Goal: Connect with others: Connect with other users

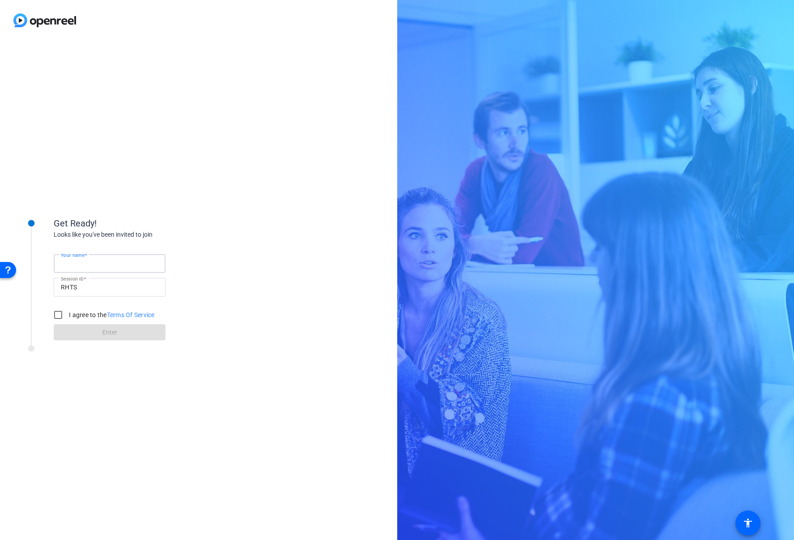
click at [132, 262] on input "Your name" at bounding box center [109, 263] width 97 height 11
type input "[PERSON_NAME]"
click at [65, 317] on input "I agree to the Terms Of Service" at bounding box center [58, 315] width 18 height 18
checkbox input "true"
click at [99, 334] on span at bounding box center [110, 332] width 112 height 21
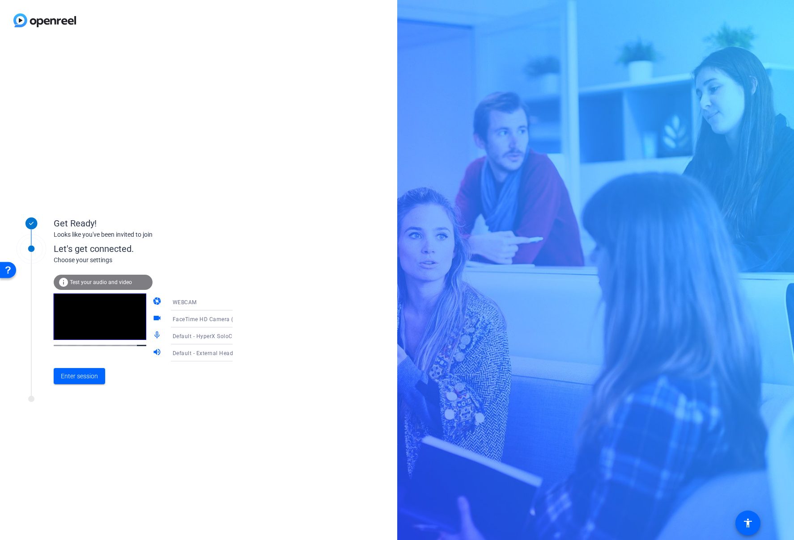
click at [239, 320] on icon at bounding box center [241, 319] width 4 height 2
click at [208, 364] on span "USB3 Video (345f:2130)" at bounding box center [191, 365] width 62 height 11
click at [106, 285] on span "Test your audio and video" at bounding box center [101, 282] width 62 height 6
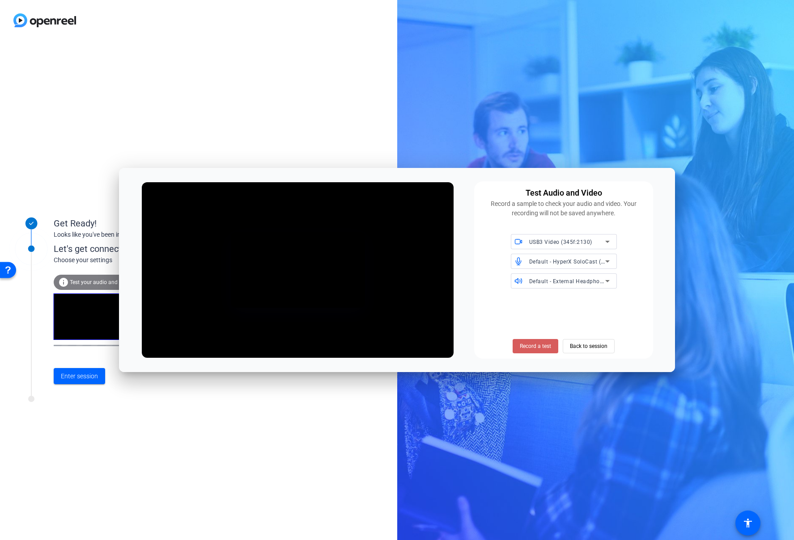
click at [542, 352] on span at bounding box center [535, 346] width 46 height 21
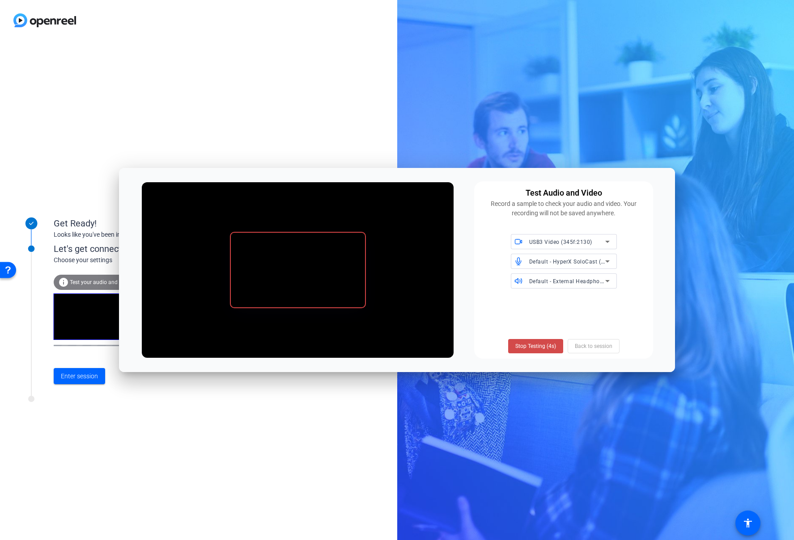
click at [543, 350] on span at bounding box center [535, 346] width 55 height 21
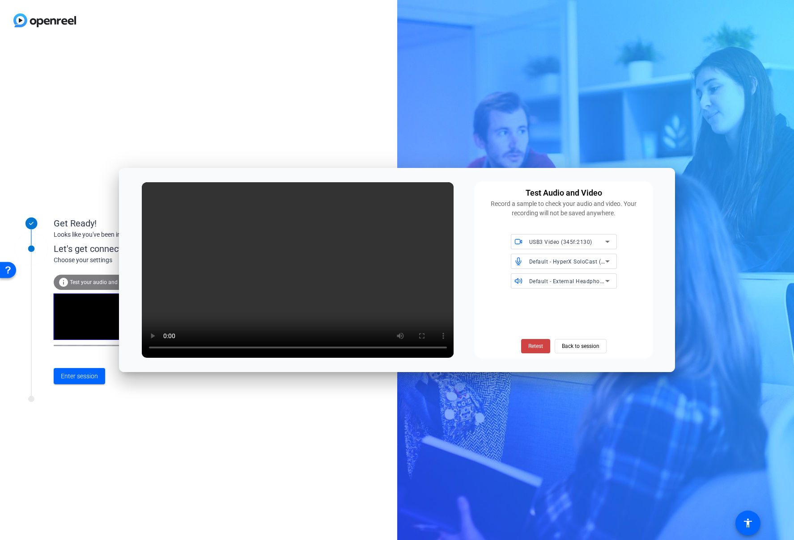
click at [591, 246] on div "USB3 Video (345f:2130)" at bounding box center [567, 241] width 76 height 11
click at [585, 257] on span "FaceTime HD Camera (Built-in) (05ac:8514)" at bounding box center [564, 263] width 92 height 21
click at [588, 244] on span "FaceTime HD Camera (Built-in) (05ac:8514)" at bounding box center [586, 241] width 115 height 7
click at [570, 275] on mat-option "USB3 Video (345f:2130)" at bounding box center [564, 281] width 106 height 14
click at [576, 352] on span "Back to session" at bounding box center [580, 346] width 38 height 17
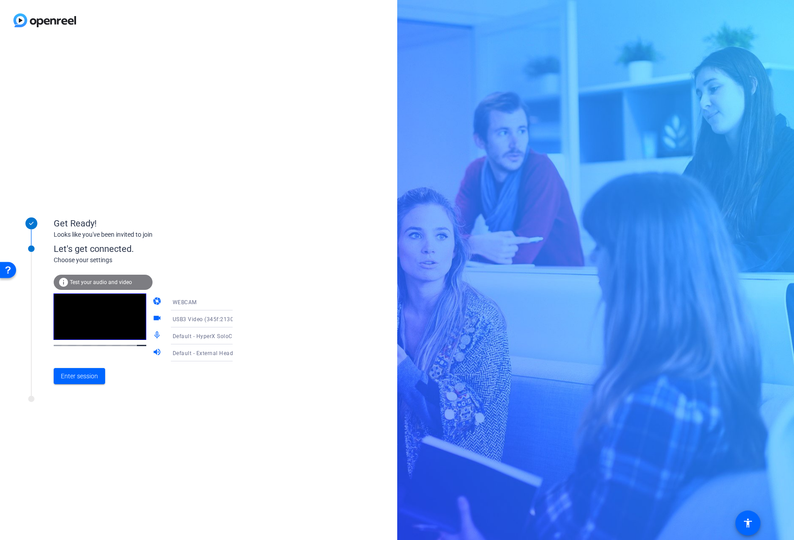
click at [100, 285] on span "Test your audio and video" at bounding box center [101, 282] width 62 height 6
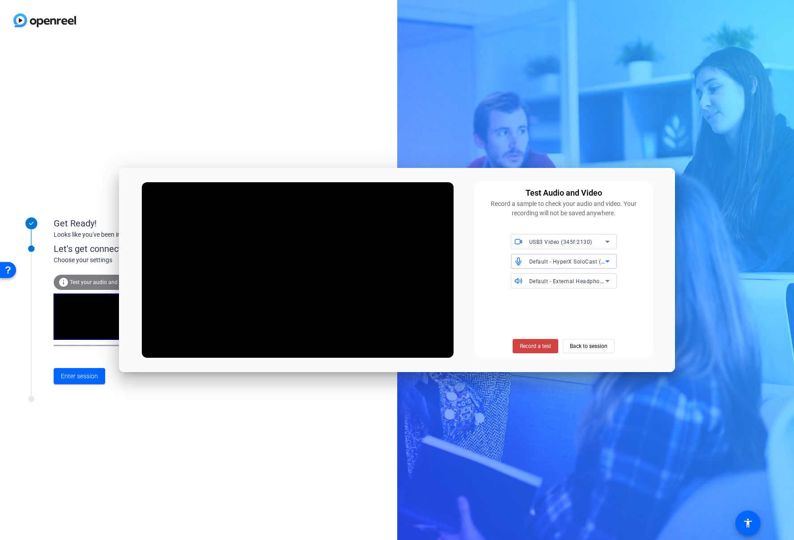
click at [572, 261] on span "Default - HyperX SoloCast (03f0:078b)" at bounding box center [579, 261] width 101 height 7
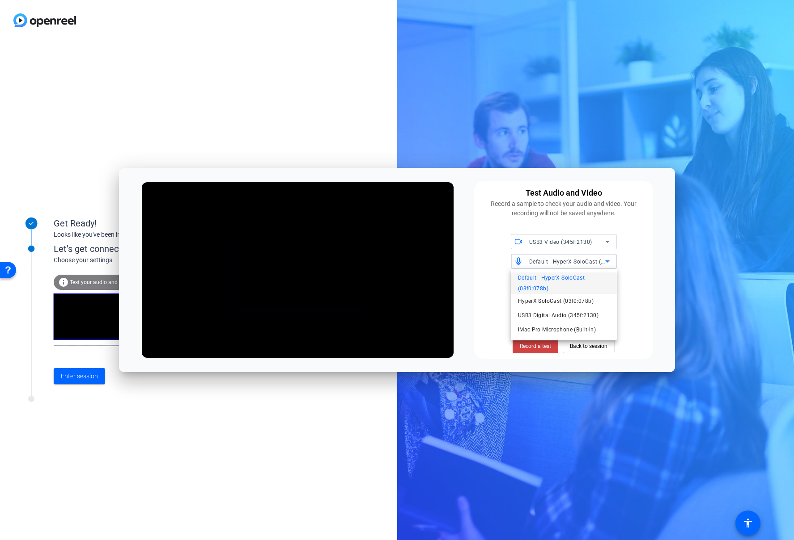
click at [635, 265] on div at bounding box center [397, 270] width 794 height 540
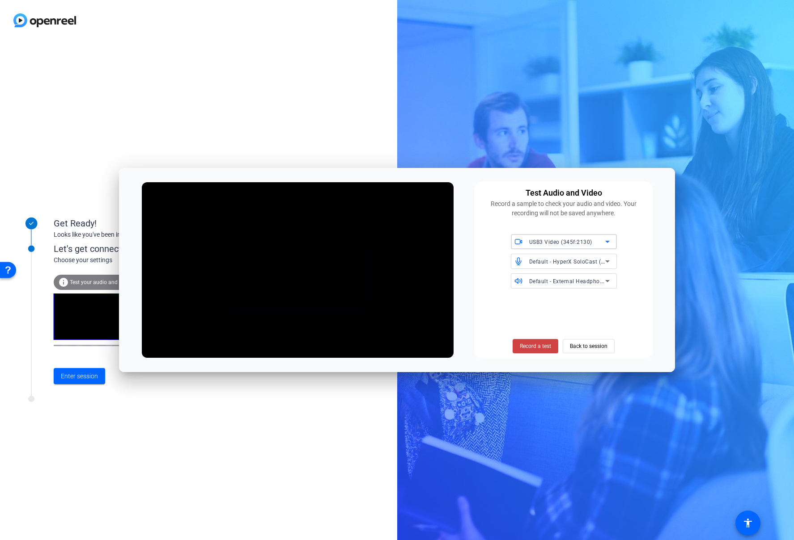
click at [604, 243] on icon at bounding box center [607, 241] width 11 height 11
click at [593, 260] on span "FaceTime HD Camera (Built-in) (05ac:8514)" at bounding box center [564, 263] width 92 height 21
click at [593, 243] on span "FaceTime HD Camera (Built-in) (05ac:8514)" at bounding box center [586, 241] width 115 height 7
click at [557, 277] on span "USB3 Video (345f:2130)" at bounding box center [549, 281] width 62 height 11
click at [539, 349] on span "Record a test" at bounding box center [534, 346] width 31 height 8
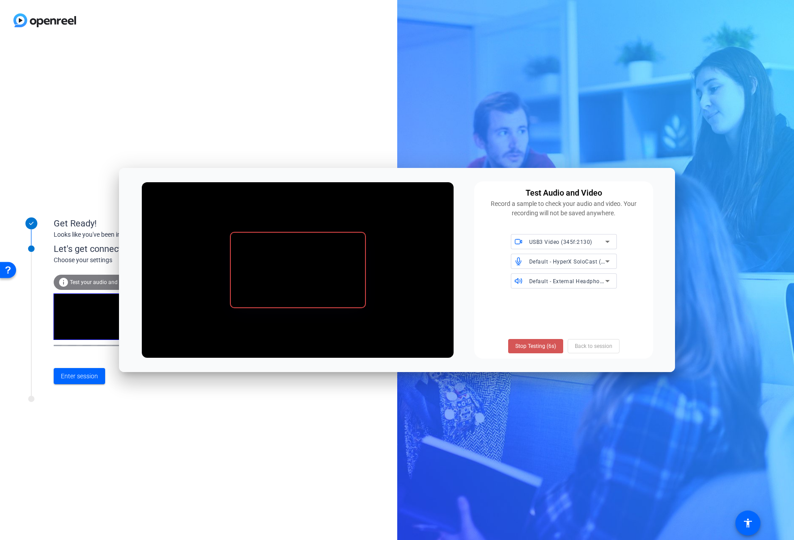
click at [539, 349] on span "Stop Testing (6s)" at bounding box center [535, 346] width 41 height 8
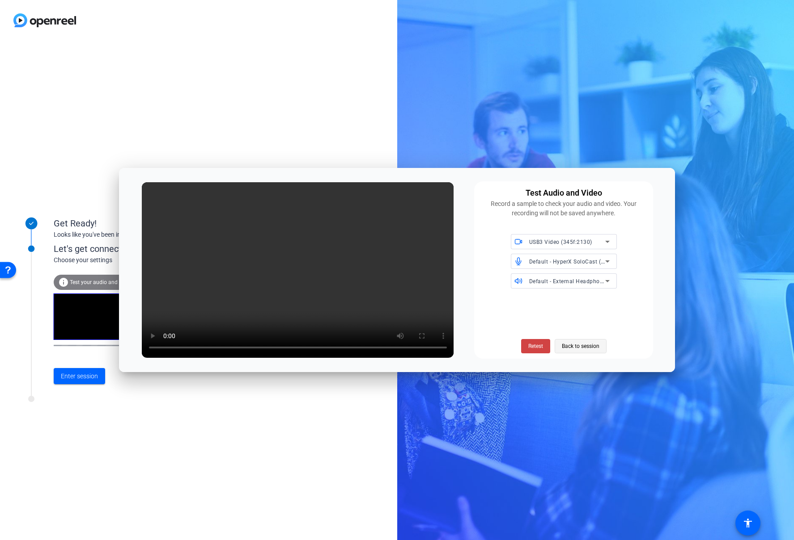
click at [581, 349] on span "Back to session" at bounding box center [580, 346] width 38 height 17
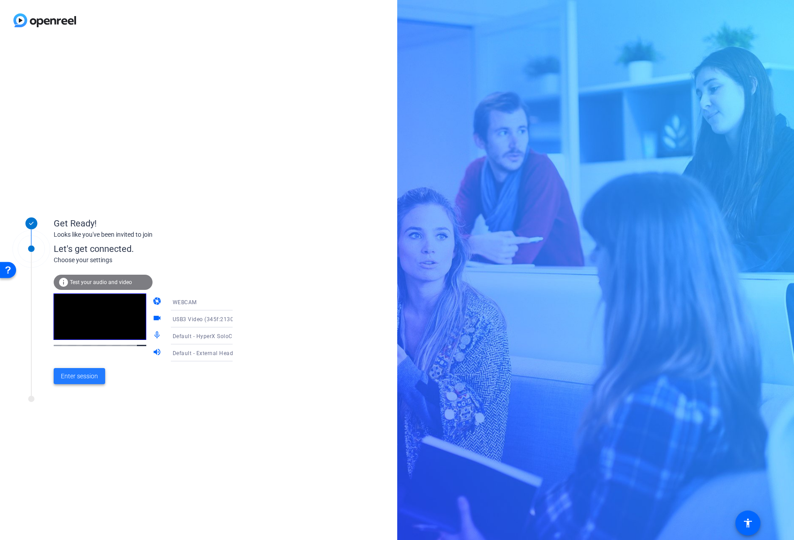
click at [94, 382] on span at bounding box center [79, 376] width 51 height 21
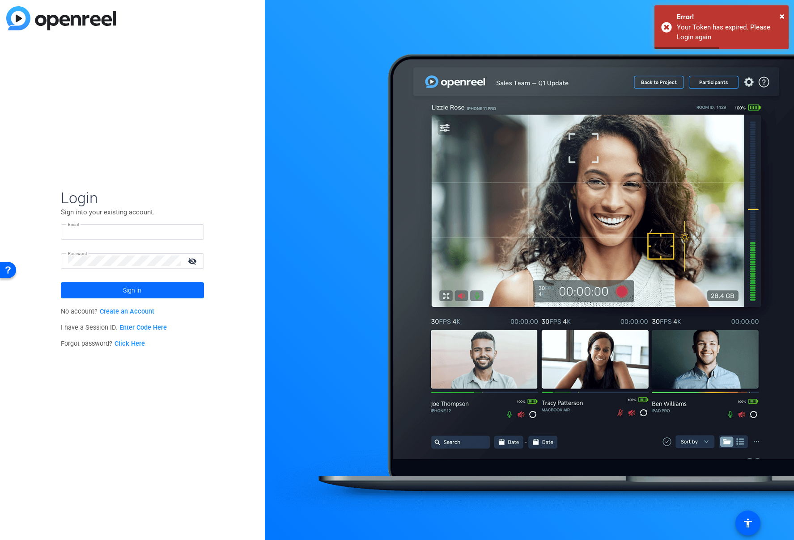
type input "[PERSON_NAME][EMAIL_ADDRESS][PERSON_NAME][DOMAIN_NAME]"
click at [154, 290] on span at bounding box center [132, 290] width 143 height 21
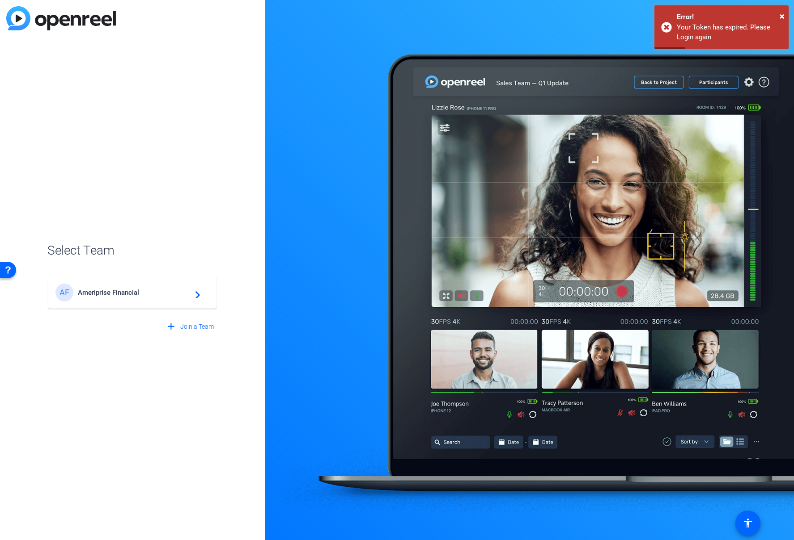
click at [154, 290] on span "Ameriprise Financial" at bounding box center [134, 293] width 112 height 8
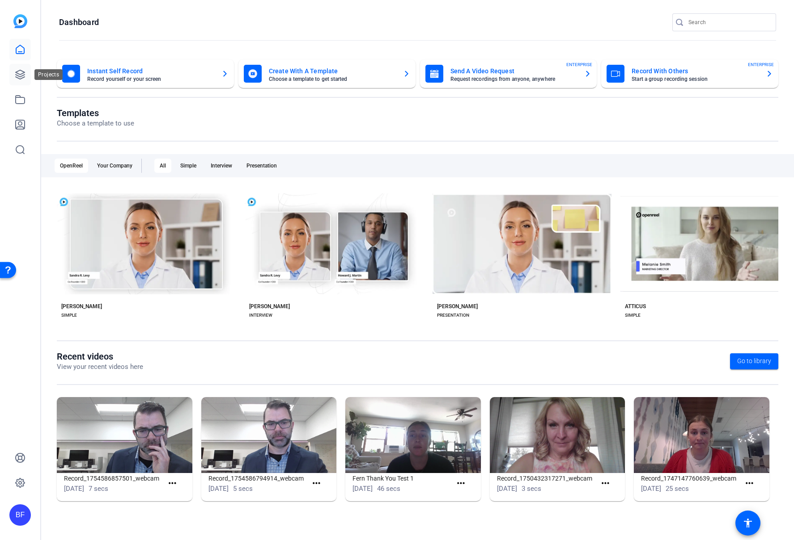
click at [15, 74] on icon at bounding box center [20, 74] width 11 height 11
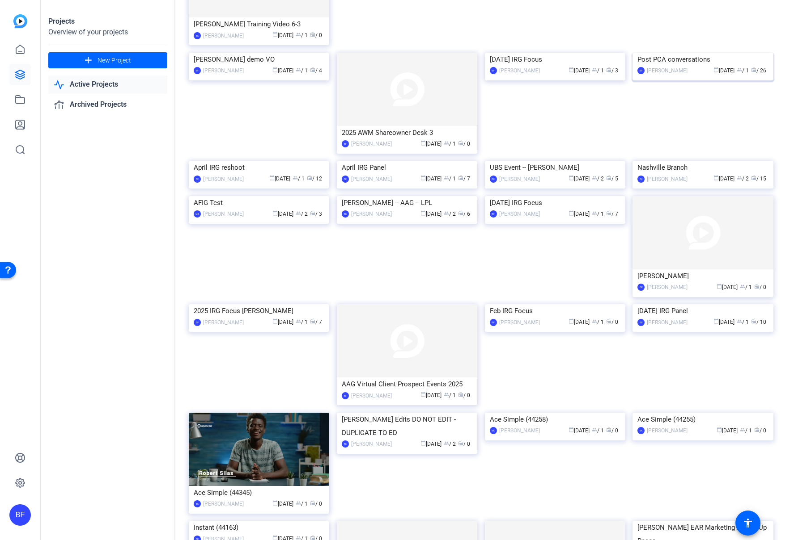
scroll to position [357, 0]
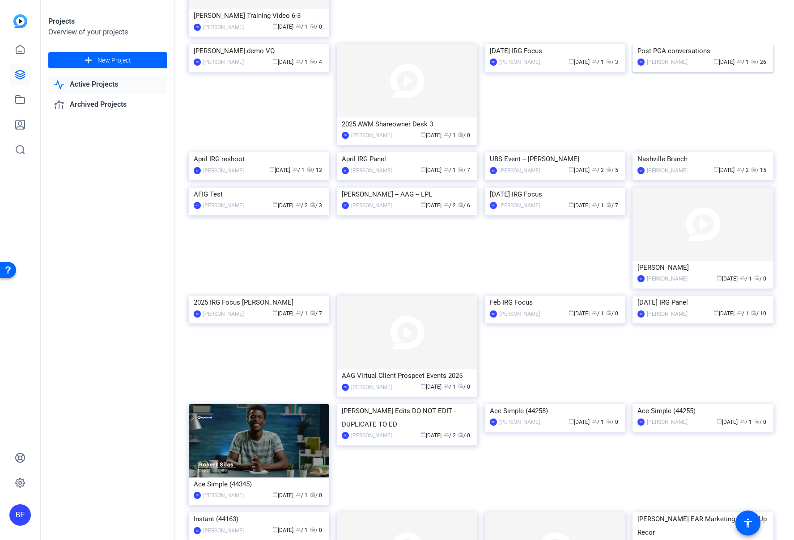
click at [706, 44] on img at bounding box center [702, 44] width 140 height 0
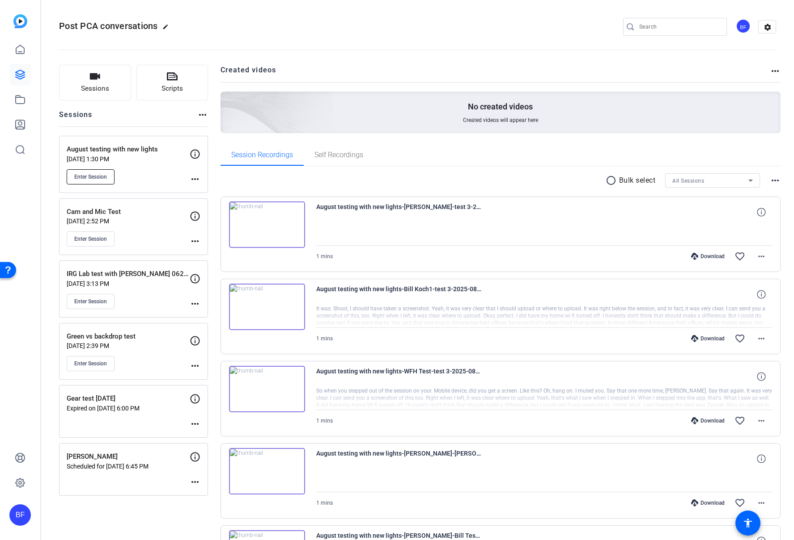
click at [100, 175] on span "Enter Session" at bounding box center [90, 176] width 33 height 7
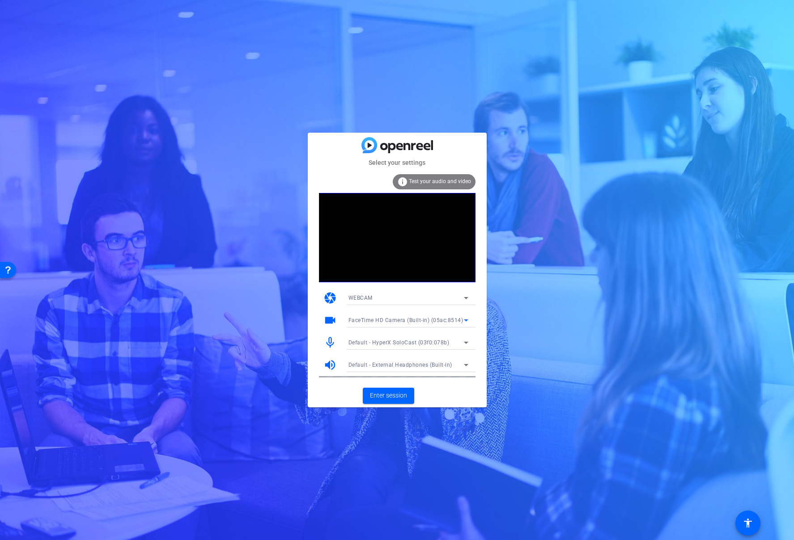
click at [437, 319] on span "FaceTime HD Camera (Built-in) (05ac:8514)" at bounding box center [405, 320] width 115 height 6
click at [430, 348] on mat-option "USB3 Video (345f:2130)" at bounding box center [408, 353] width 134 height 14
click at [422, 191] on div "info Test your audio and video" at bounding box center [397, 183] width 156 height 19
click at [422, 187] on div "info Test your audio and video" at bounding box center [434, 181] width 83 height 15
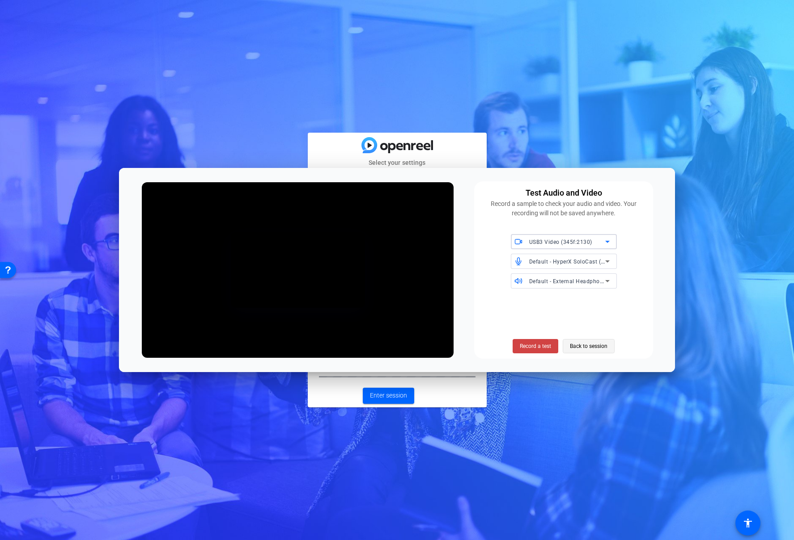
click at [587, 342] on span "Back to session" at bounding box center [589, 346] width 38 height 17
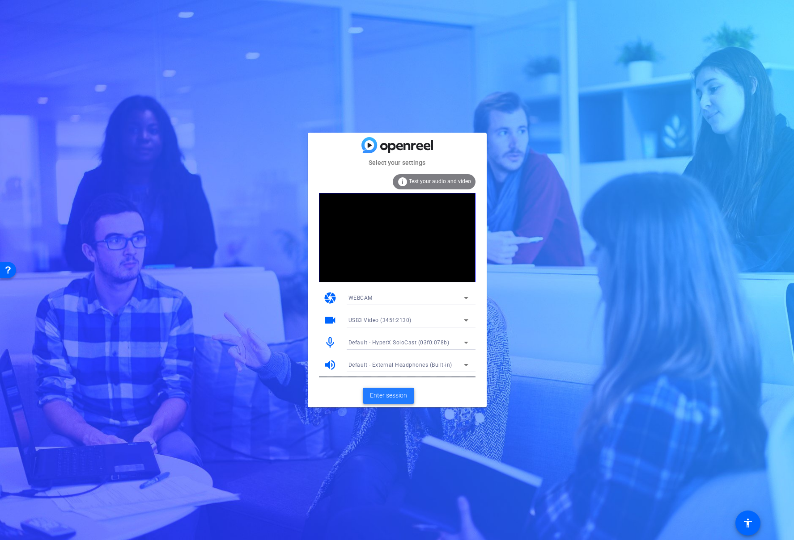
click at [398, 400] on span "Enter session" at bounding box center [388, 395] width 37 height 9
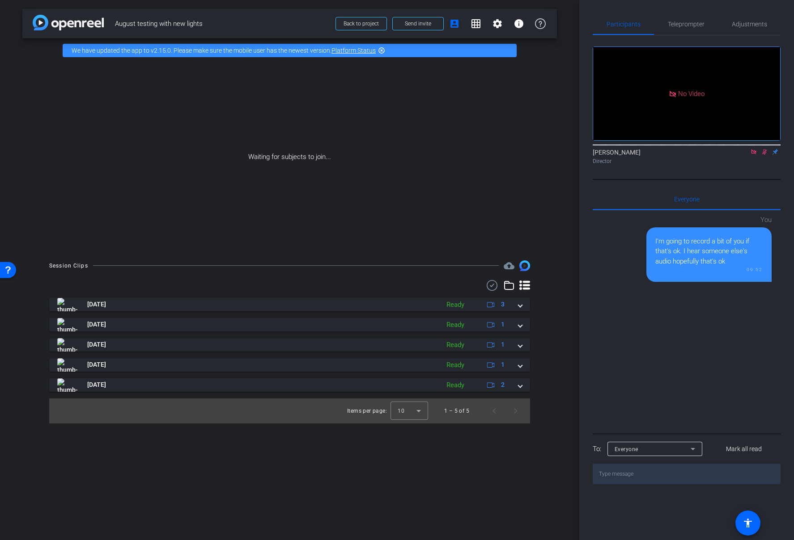
click at [755, 154] on icon at bounding box center [753, 151] width 5 height 5
